Goal: Communication & Community: Answer question/provide support

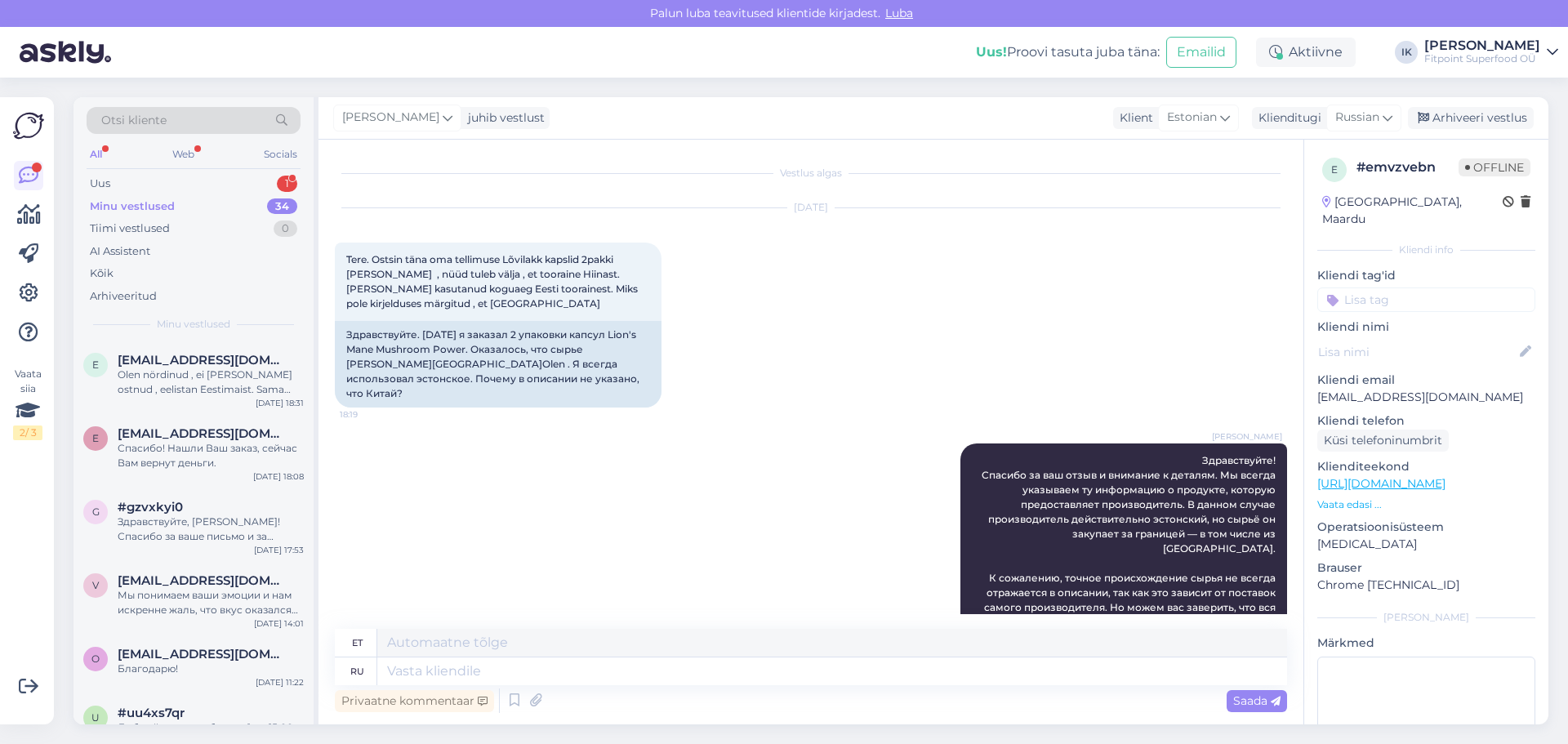
scroll to position [254, 0]
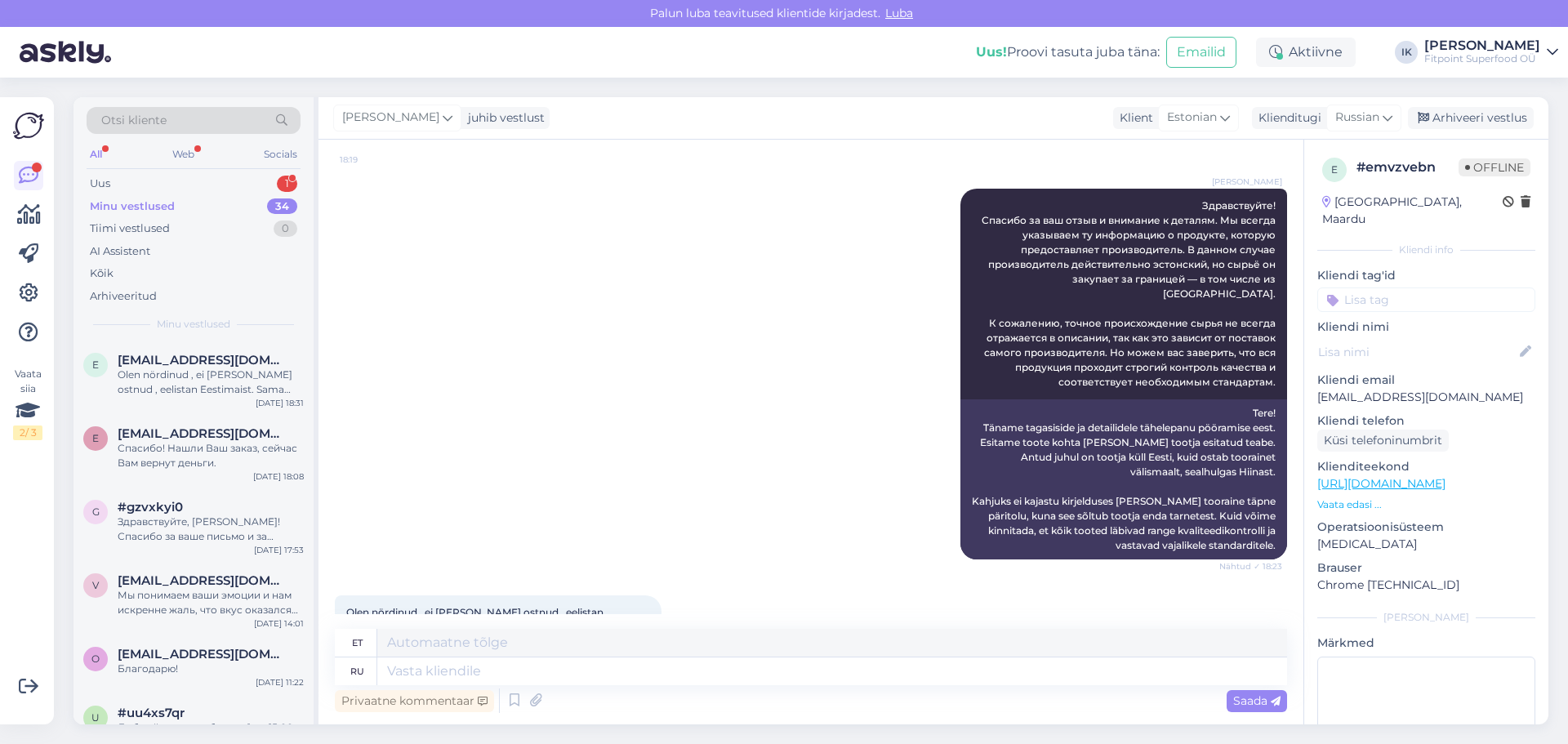
click at [234, 180] on div "Uus 1" at bounding box center [194, 183] width 214 height 23
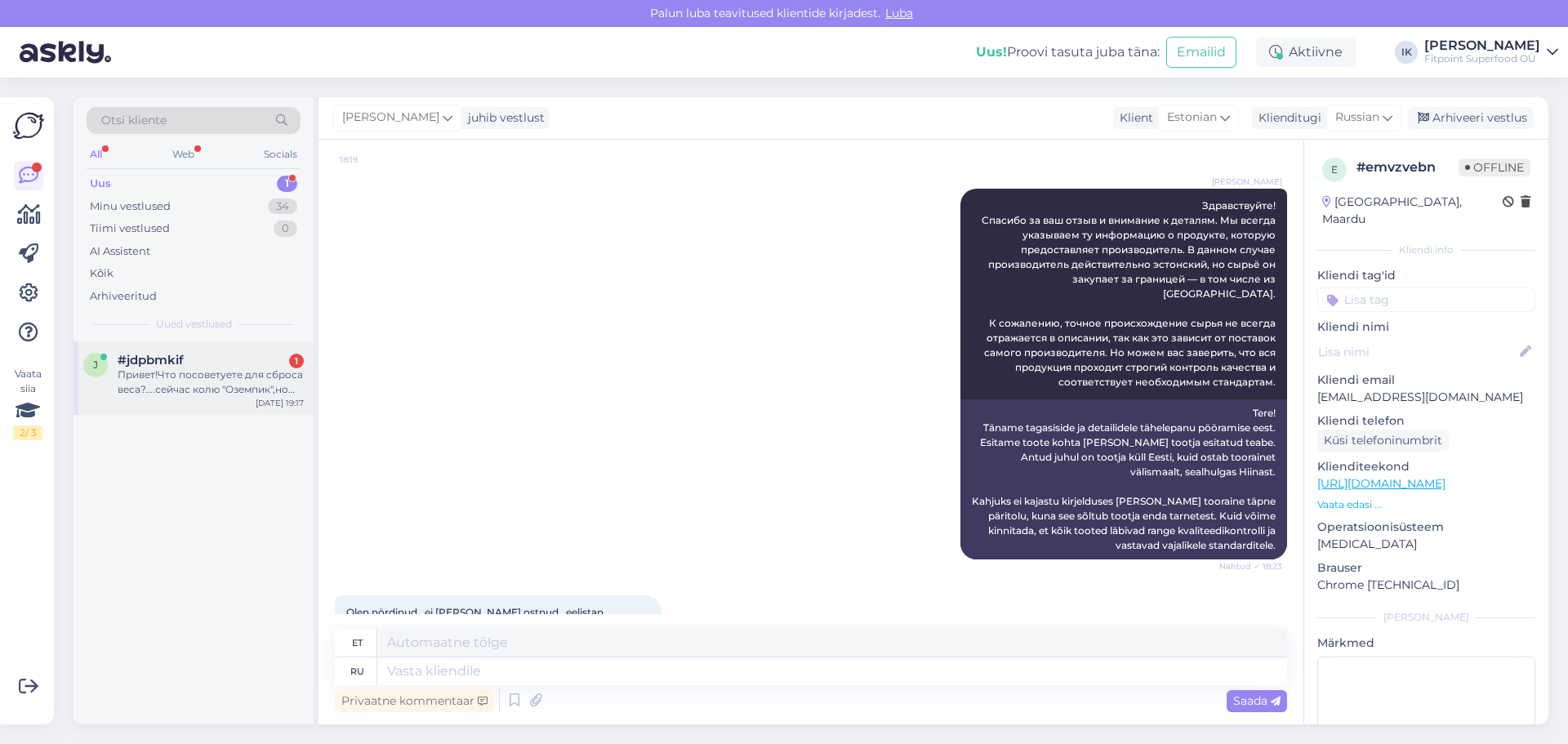
click at [225, 364] on div "#jdpbmkif 1" at bounding box center [210, 360] width 186 height 15
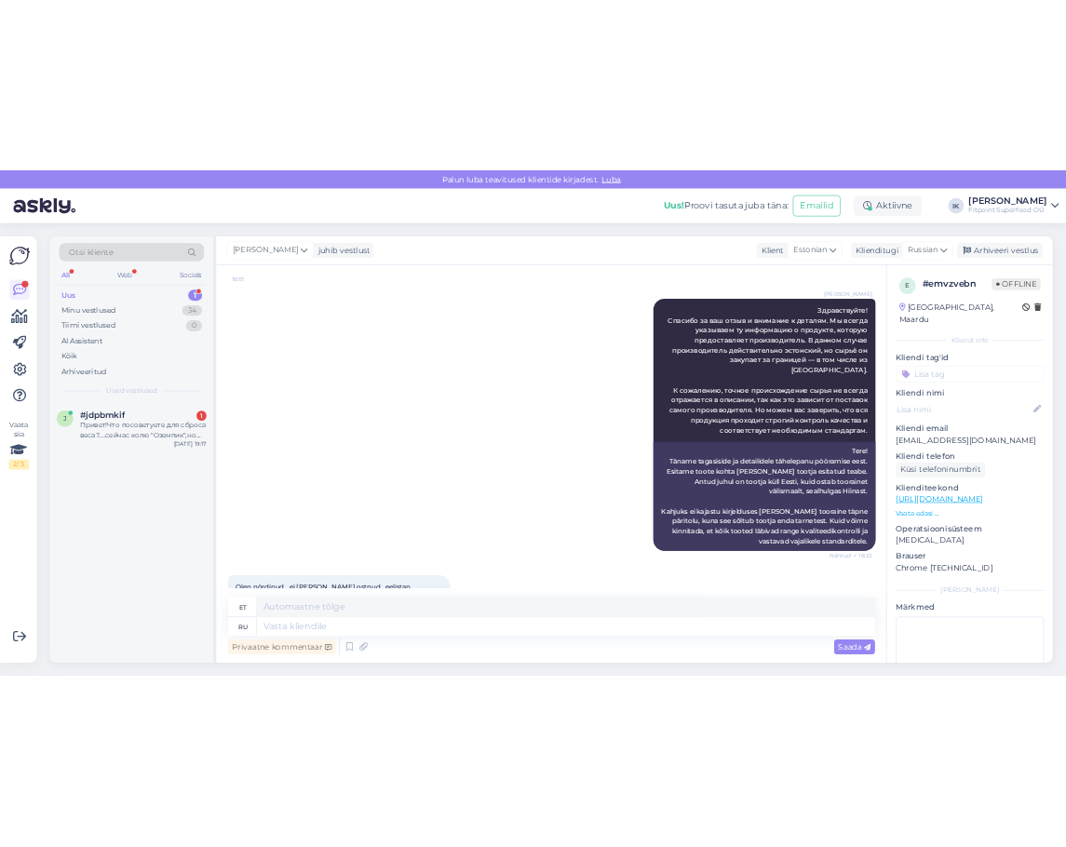
scroll to position [0, 0]
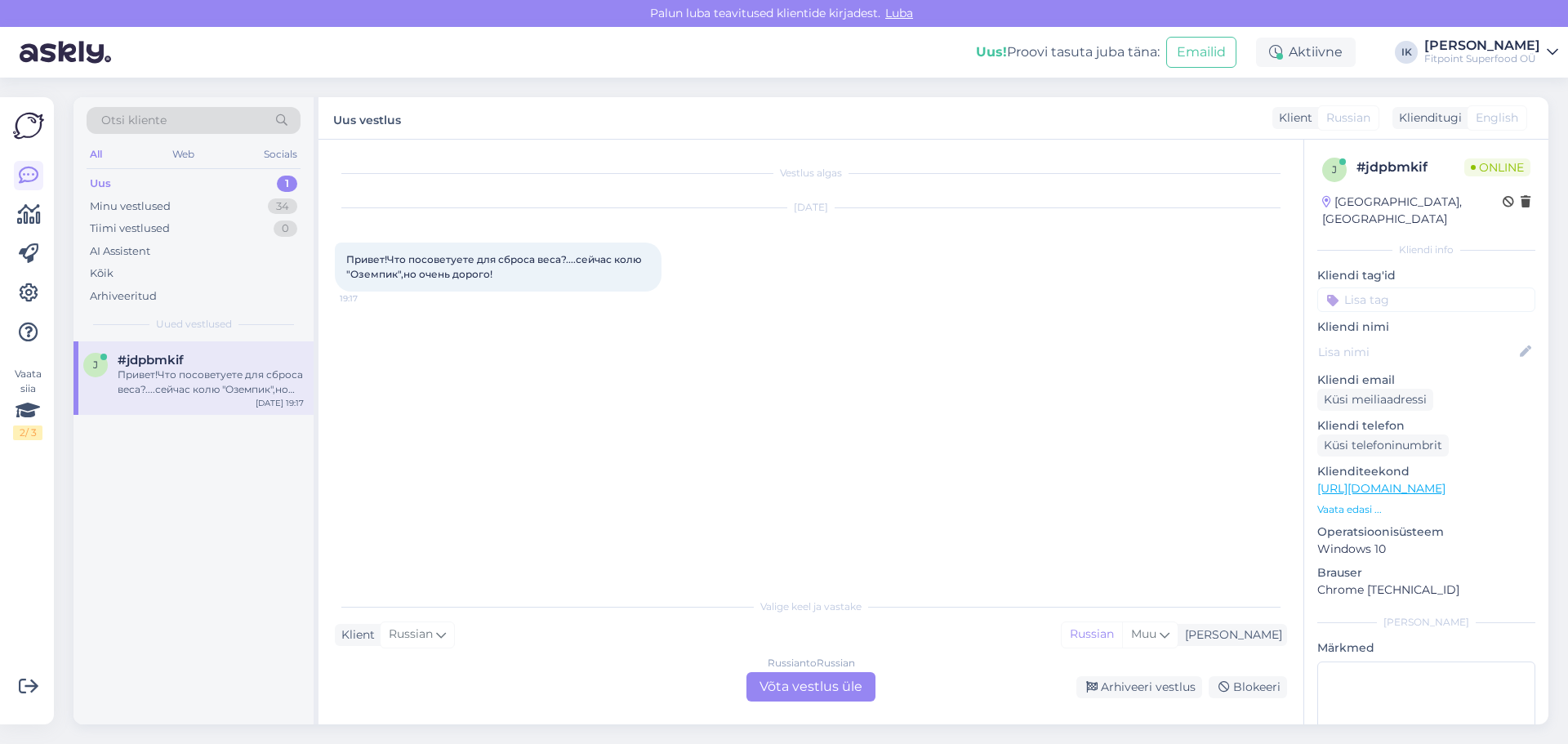
click at [800, 669] on div "Russian to Russian" at bounding box center [811, 663] width 88 height 15
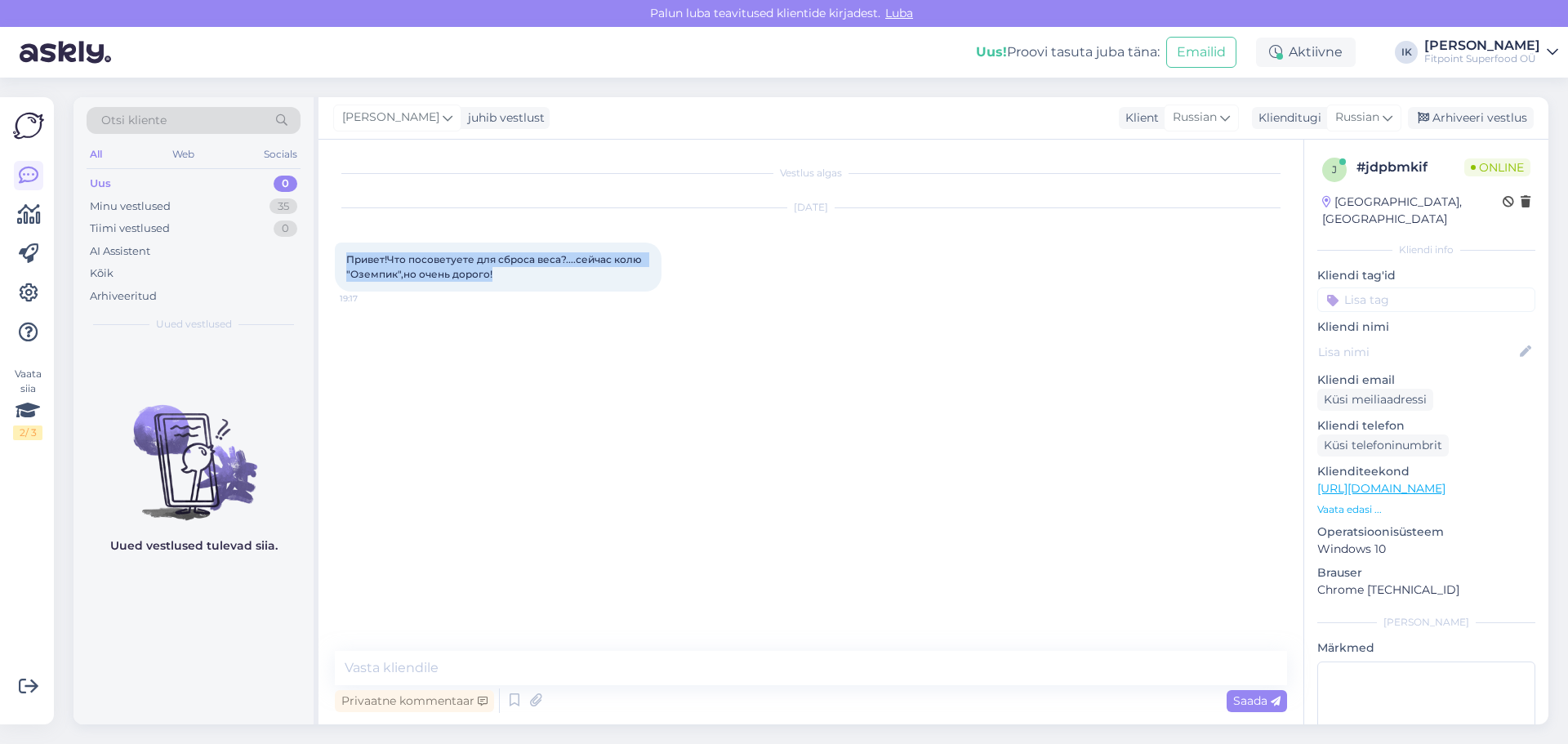
drag, startPoint x: 524, startPoint y: 268, endPoint x: 342, endPoint y: 257, distance: 182.3
click at [342, 257] on div "Привет!Что посоветуете для сброса веса?....сейчас колю "Оземпик",но очень дорог…" at bounding box center [498, 268] width 326 height 49
copy span "Привет!Что посоветуете для сброса веса?....сейчас колю "Оземпик",но очень дорог…"
click at [510, 277] on div "Привет!Что посоветуете для сброса веса?....сейчас колю "Оземпик",но очень дорог…" at bounding box center [498, 268] width 326 height 49
drag, startPoint x: 510, startPoint y: 277, endPoint x: 394, endPoint y: 252, distance: 118.7
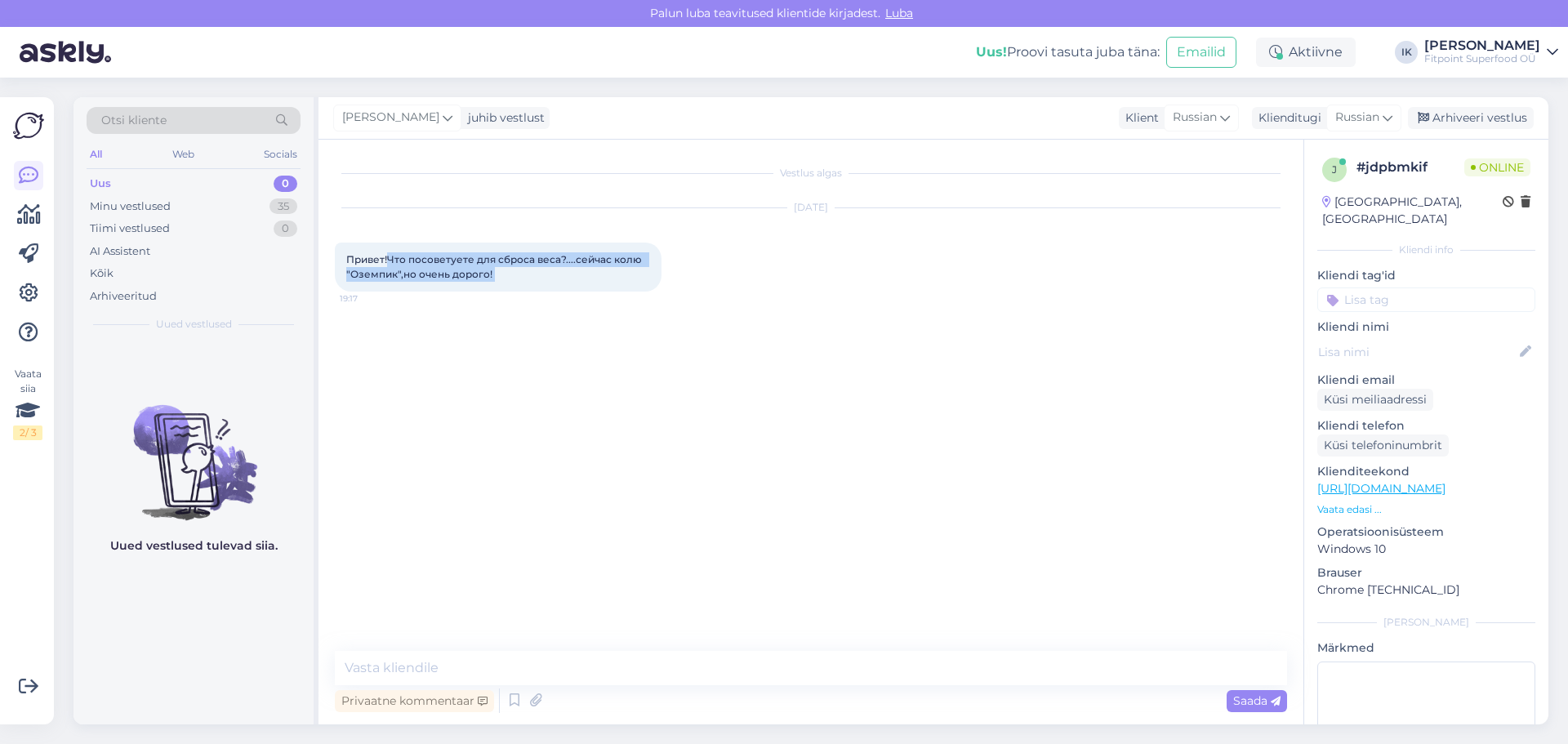
click at [394, 252] on div "Привет!Что посоветуете для сброса веса?....сейчас колю "Оземпик",но очень дорог…" at bounding box center [498, 268] width 326 height 49
copy div "Что посоветуете для сброса веса?....сейчас колю "Оземпик",но очень дорого! 19:17"
drag, startPoint x: 569, startPoint y: 619, endPoint x: 568, endPoint y: 633, distance: 14.0
click at [569, 619] on div "Vestlus algas [DATE] Привет!Что посоветуете для сброса веса?....сейчас колю "Оз…" at bounding box center [818, 396] width 966 height 480
click at [564, 681] on textarea at bounding box center [811, 668] width 952 height 34
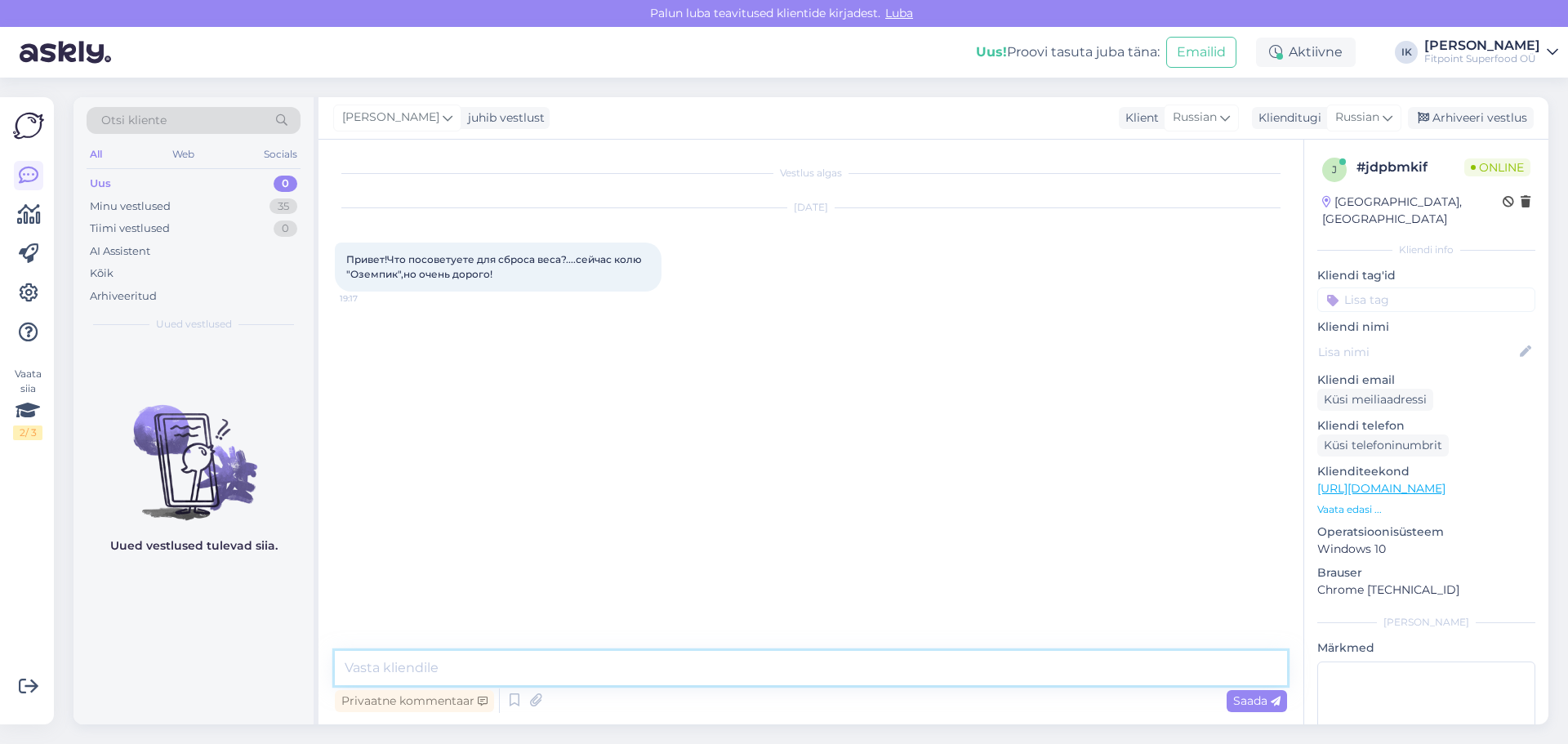
paste textarea "Здравствуйте! Для поддержки снижения веса мы предлагаем L-карнитин для ускорени…"
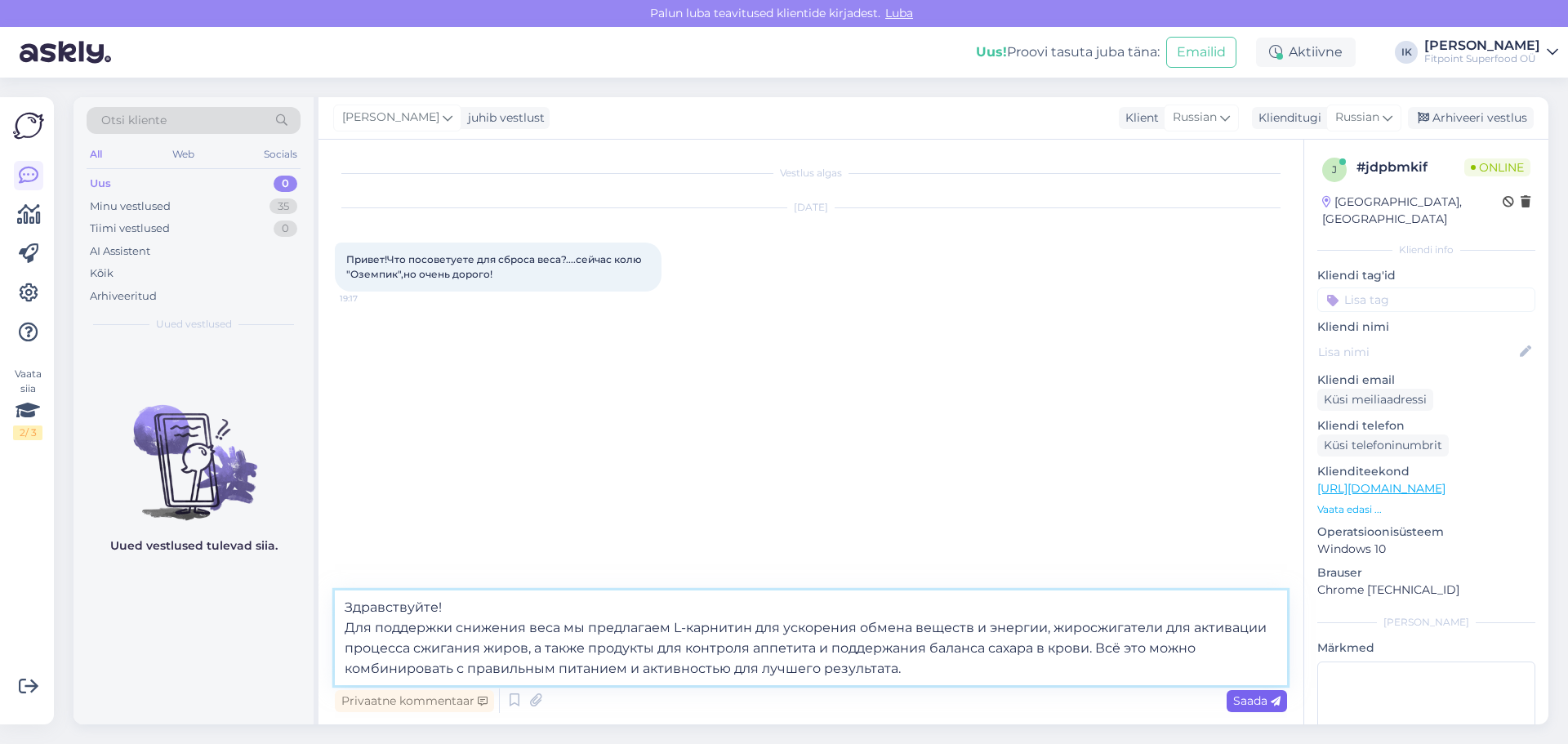
type textarea "Здравствуйте! Для поддержки снижения веса мы предлагаем L-карнитин для ускорени…"
click at [1270, 703] on span "Saada" at bounding box center [1257, 700] width 47 height 15
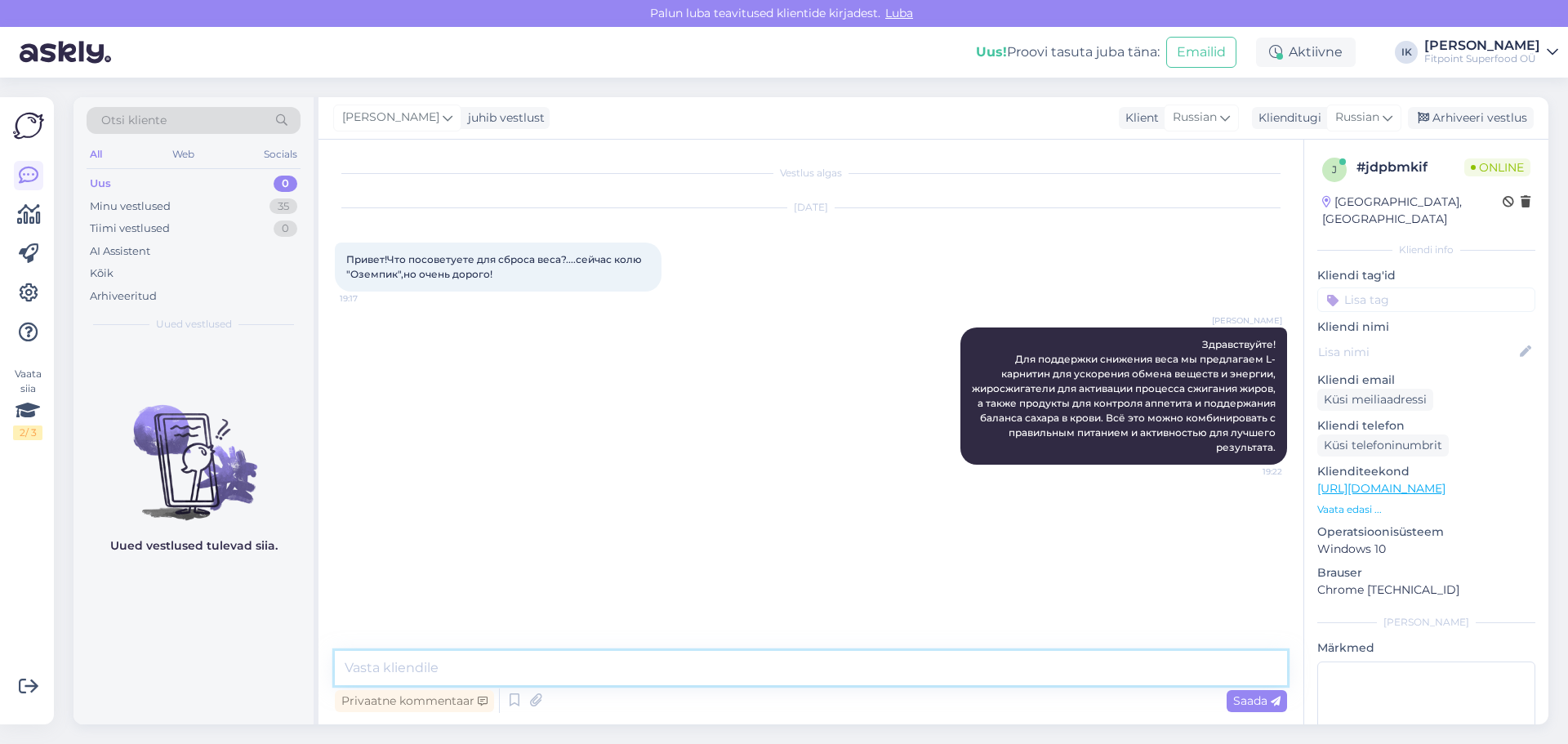
click at [1185, 674] on textarea at bounding box center [811, 668] width 952 height 34
type textarea "Скинуть Вам ссылки на комплексы?"
drag, startPoint x: 1186, startPoint y: 668, endPoint x: 153, endPoint y: 575, distance: 1037.2
click at [149, 594] on div "Otsi kliente All Web Socials Uus 0 Minu vestlused 35 Tiimi vestlused 0 AI Assis…" at bounding box center [810, 411] width 1474 height 627
click at [129, 210] on div "Minu vestlused" at bounding box center [130, 206] width 81 height 17
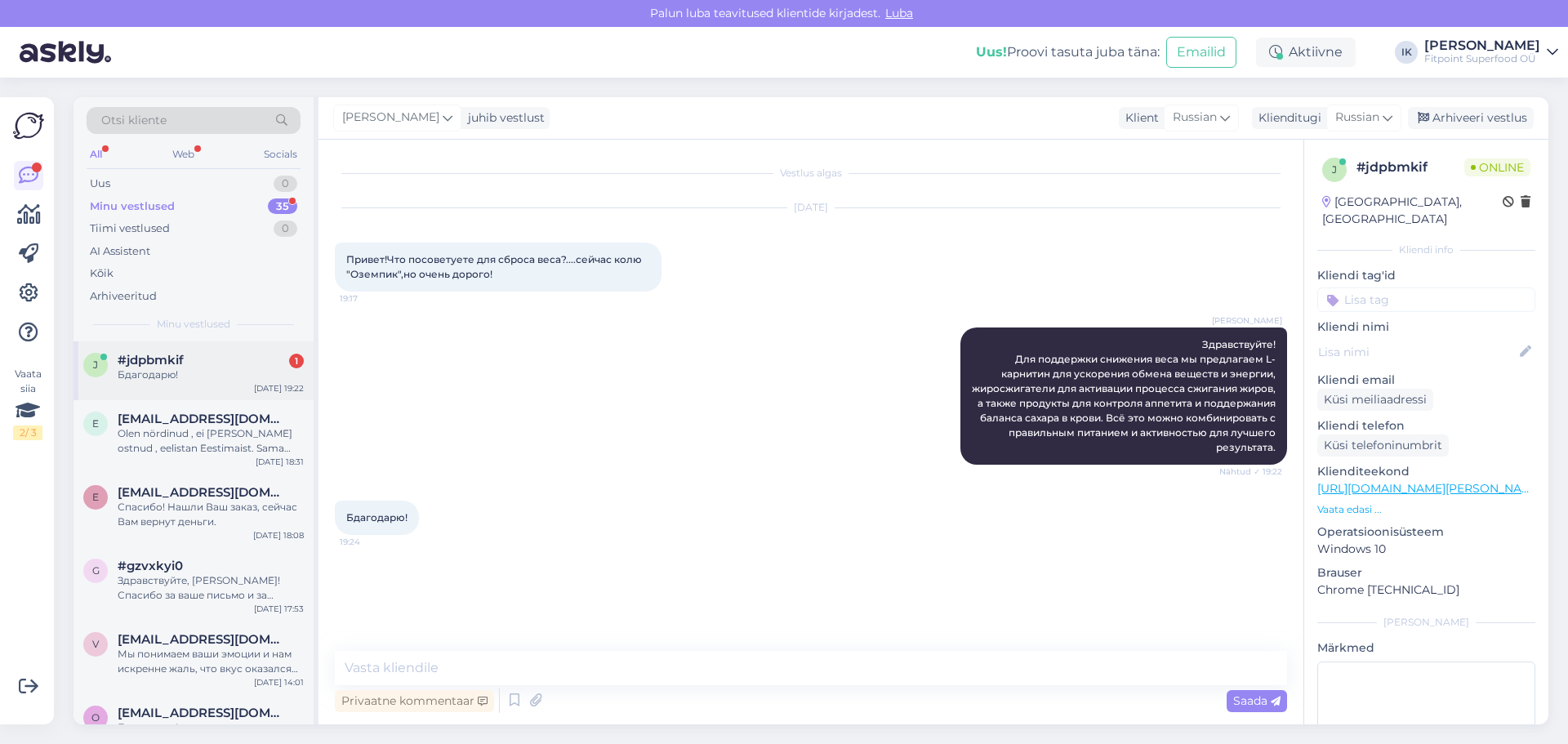
click at [268, 368] on div "Бдагодарю!" at bounding box center [210, 375] width 186 height 15
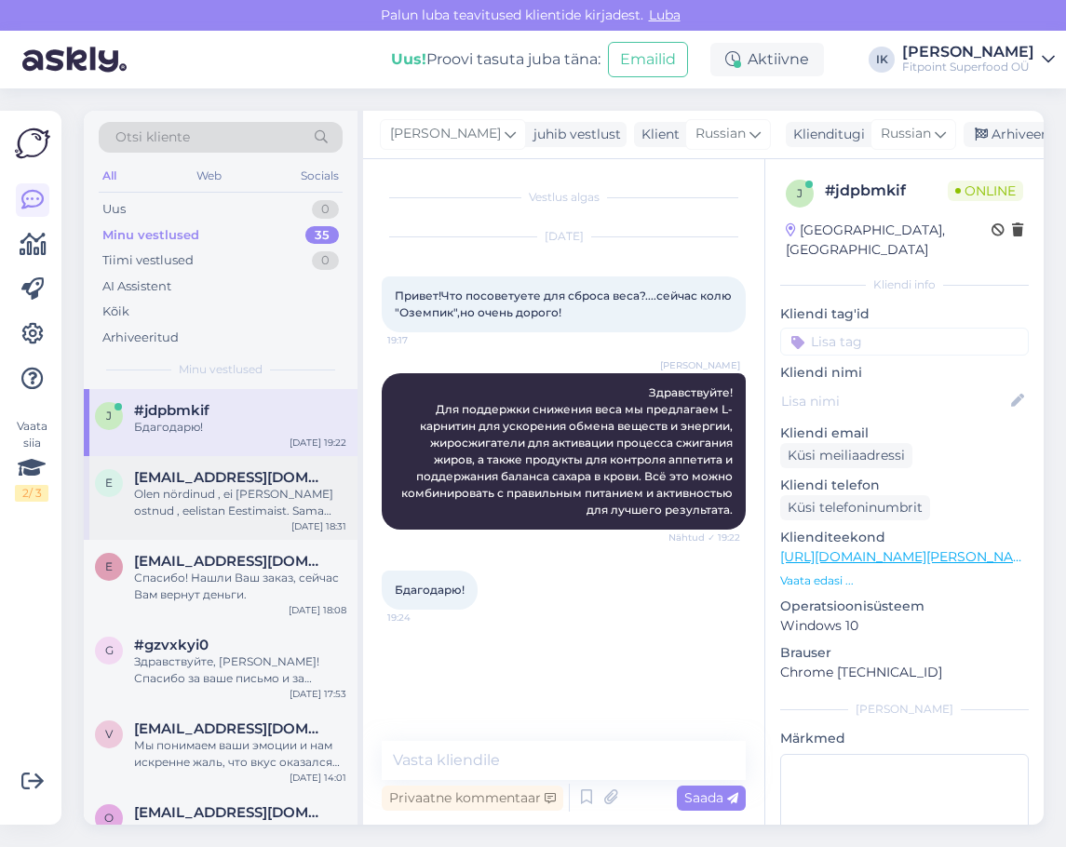
click at [300, 467] on div "e [EMAIL_ADDRESS][DOMAIN_NAME] [PERSON_NAME] , ei [PERSON_NAME] ostnud , eelist…" at bounding box center [221, 498] width 274 height 84
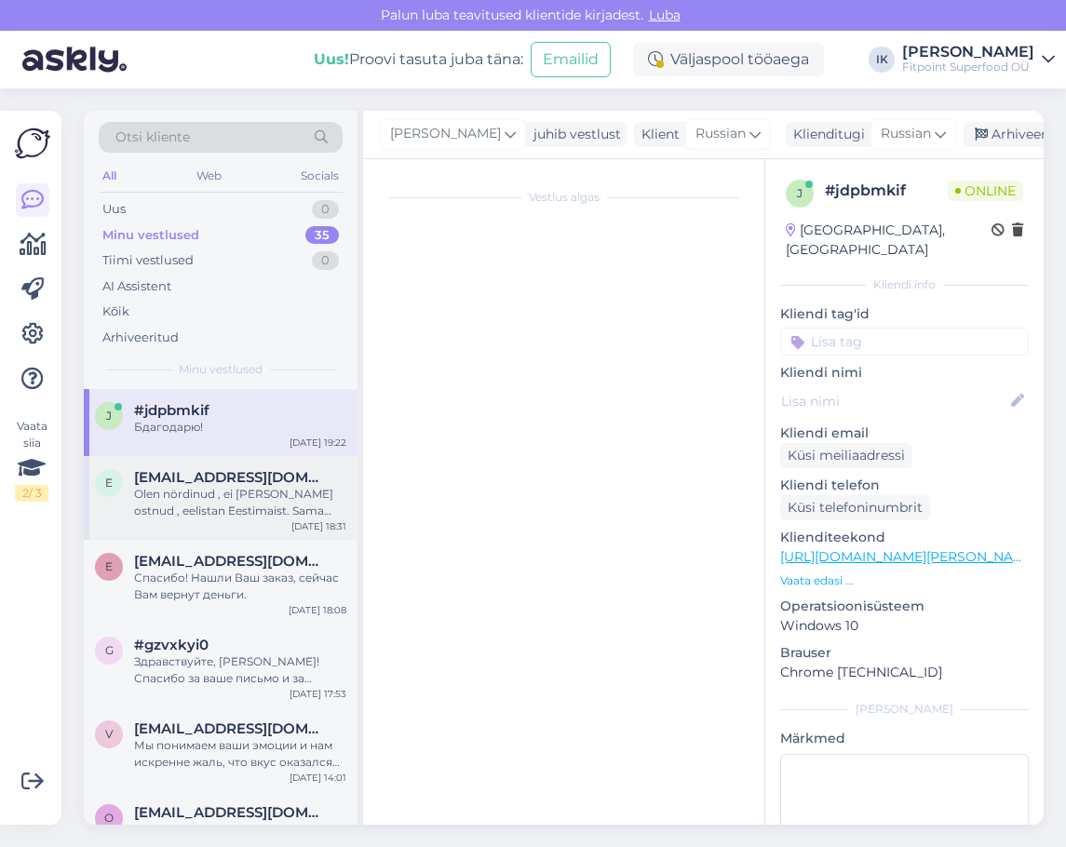
scroll to position [428, 0]
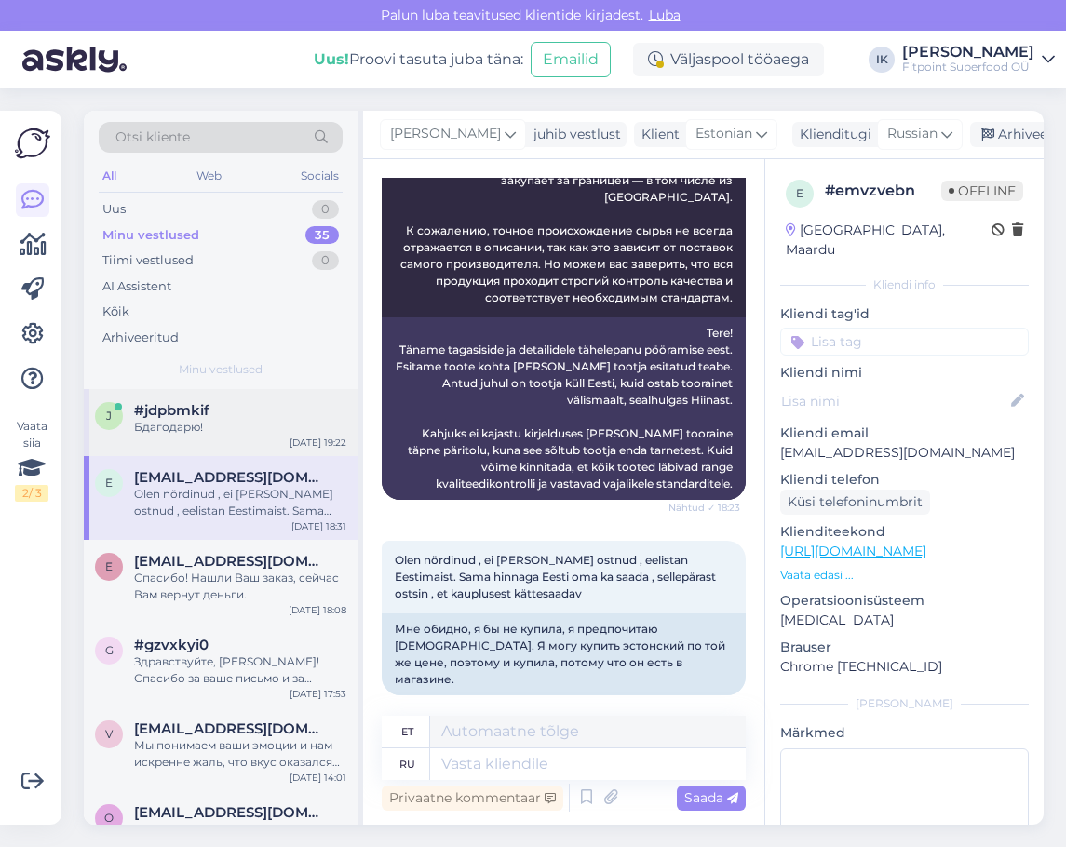
click at [234, 416] on div "#jdpbmkif" at bounding box center [240, 410] width 212 height 17
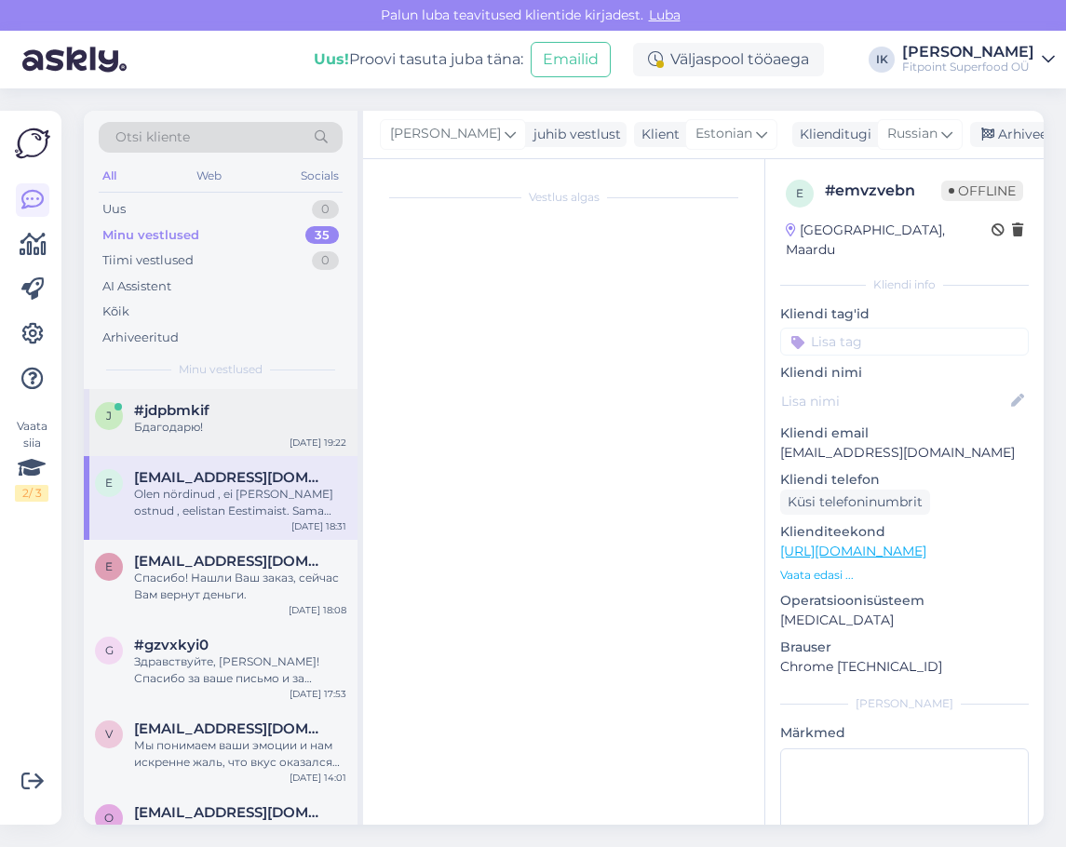
scroll to position [0, 0]
